Goal: Information Seeking & Learning: Find specific fact

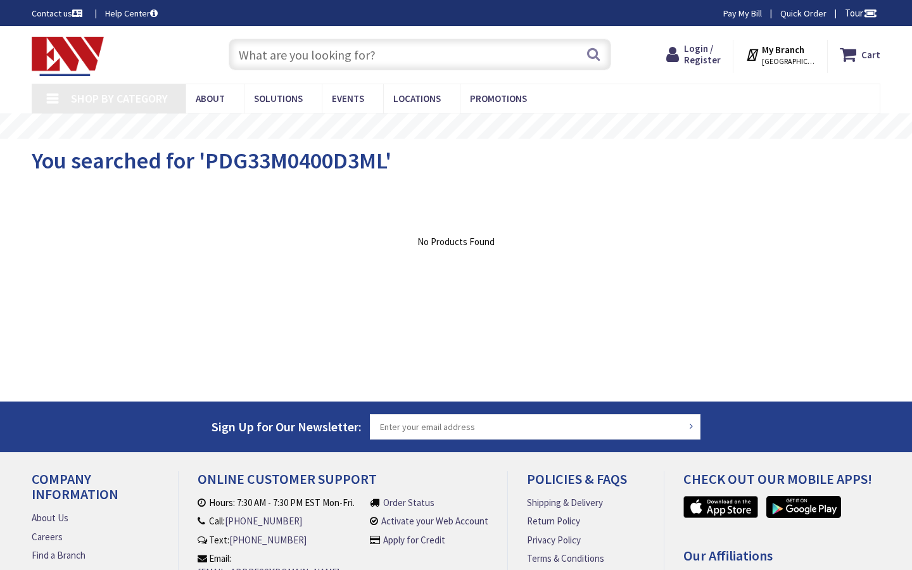
type input "[GEOGRAPHIC_DATA]"
